Goal: Find contact information: Find contact information

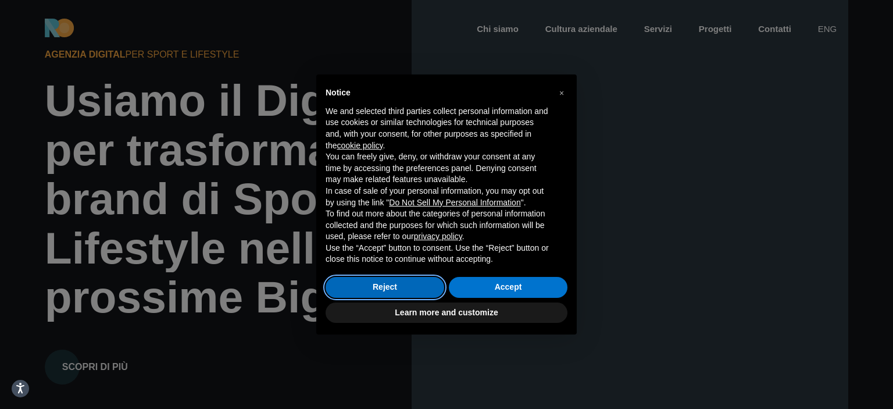
click at [420, 297] on button "Reject" at bounding box center [384, 287] width 119 height 21
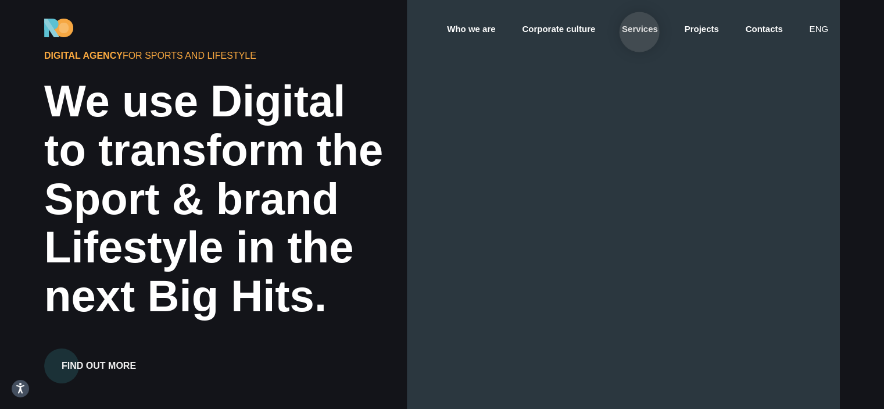
click at [639, 32] on font "Services" at bounding box center [640, 29] width 36 height 10
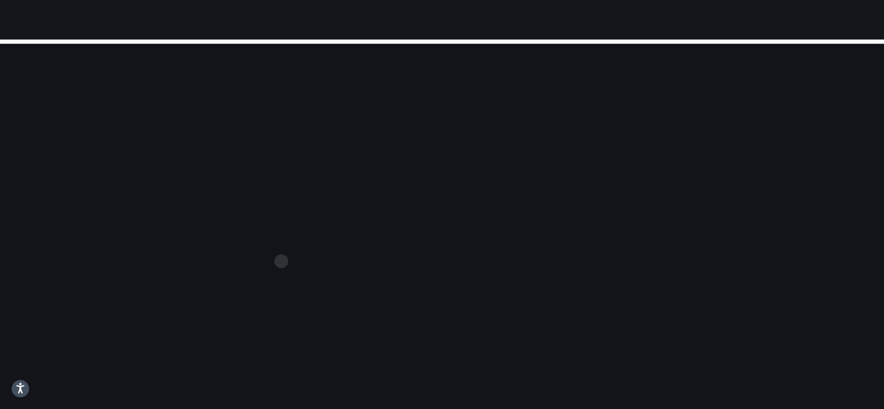
scroll to position [872, 0]
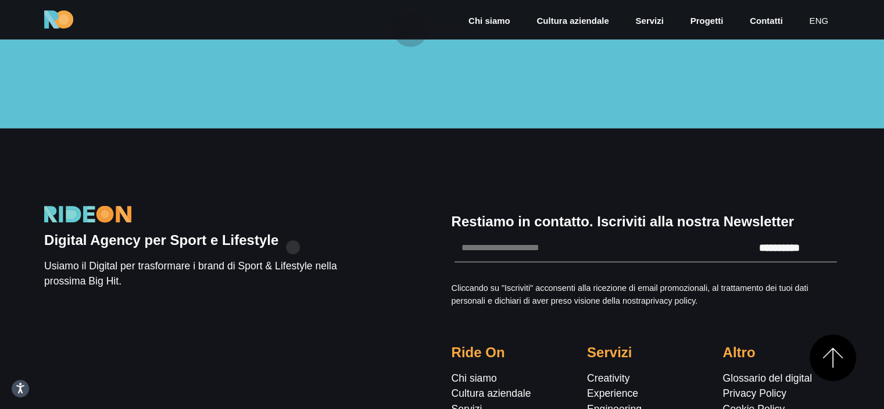
scroll to position [2848, 0]
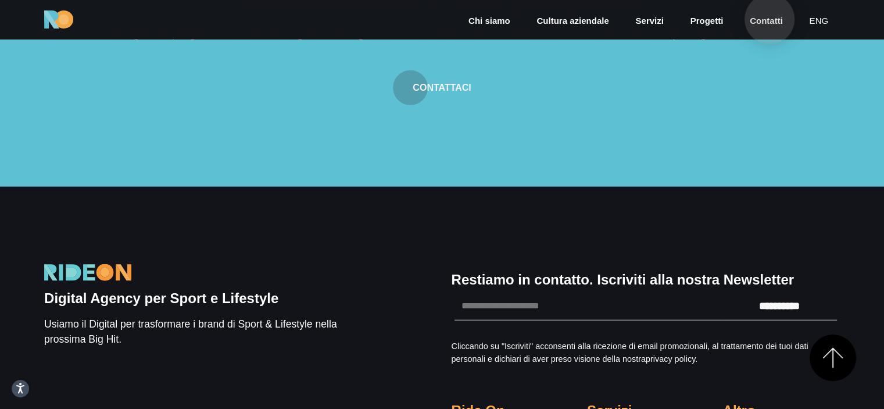
click at [769, 19] on link "Contatti" at bounding box center [766, 21] width 35 height 13
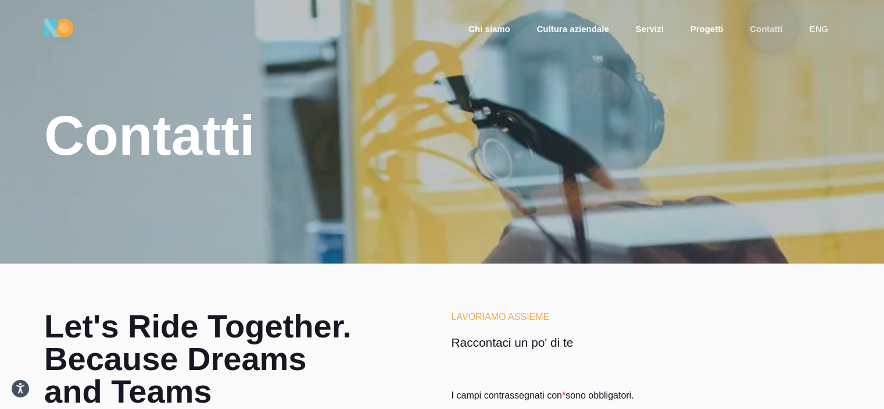
click at [772, 26] on link "Contatti" at bounding box center [766, 29] width 35 height 13
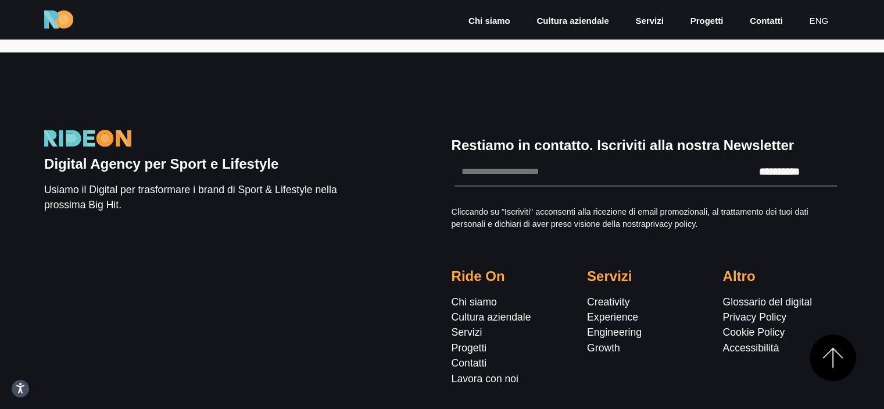
scroll to position [1100, 0]
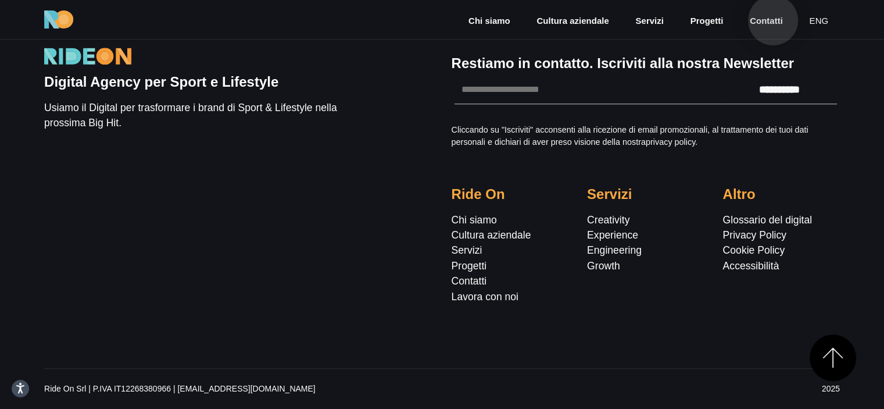
click at [773, 20] on link "Contatti" at bounding box center [766, 21] width 35 height 13
